Goal: Participate in discussion

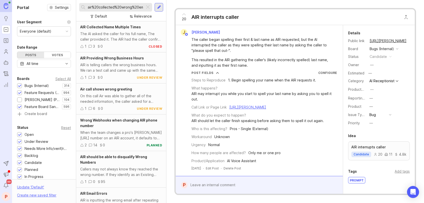
click at [147, 7] on div at bounding box center [148, 7] width 6 height 7
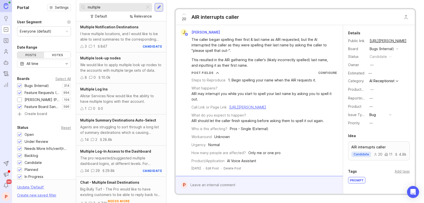
type input "multiple"
click at [107, 93] on div "Allstar Services Now would like the ability to have multiple logins with their …" at bounding box center [121, 98] width 82 height 11
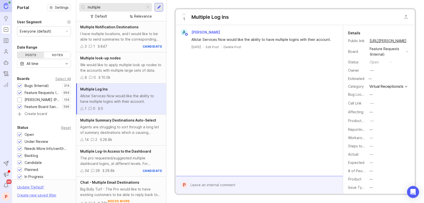
click at [120, 149] on span "Multiple Log-In Access to the Dashboard" at bounding box center [115, 151] width 71 height 4
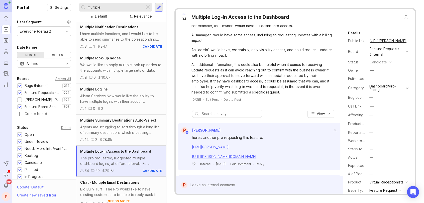
scroll to position [50, 0]
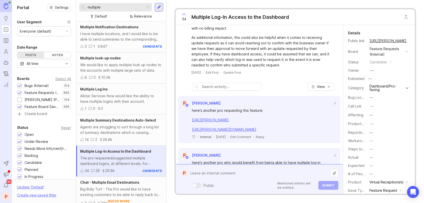
click at [215, 188] on div "Public Mentioned admins will be notified. Submit" at bounding box center [262, 178] width 151 height 21
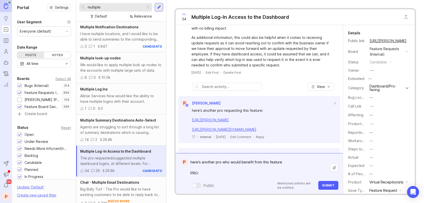
paste textarea "[URL][PERSON_NAME]"
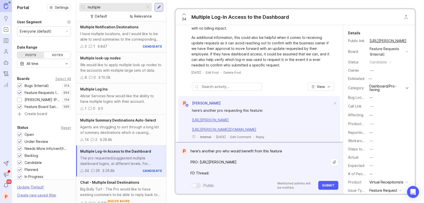
paste textarea "[URL][PERSON_NAME][DOMAIN_NAME]"
type textarea "here's another pro who would benefit from this feature PRO: [URL][PERSON_NAME] …"
click at [327, 184] on span "Submit" at bounding box center [328, 185] width 13 height 4
